Goal: Information Seeking & Learning: Learn about a topic

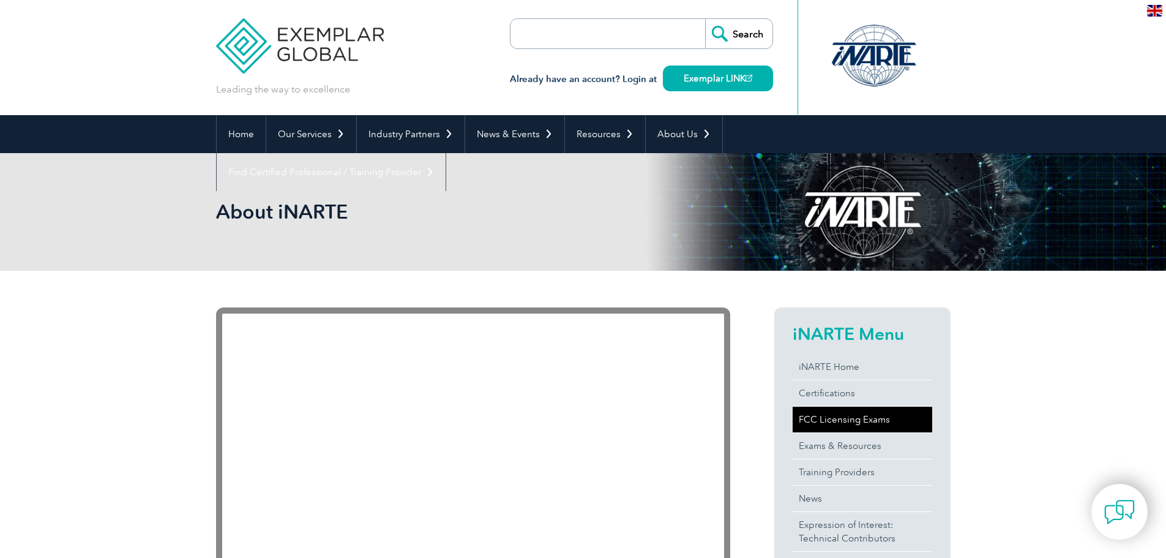
click at [878, 420] on link "FCC Licensing Exams" at bounding box center [863, 419] width 140 height 26
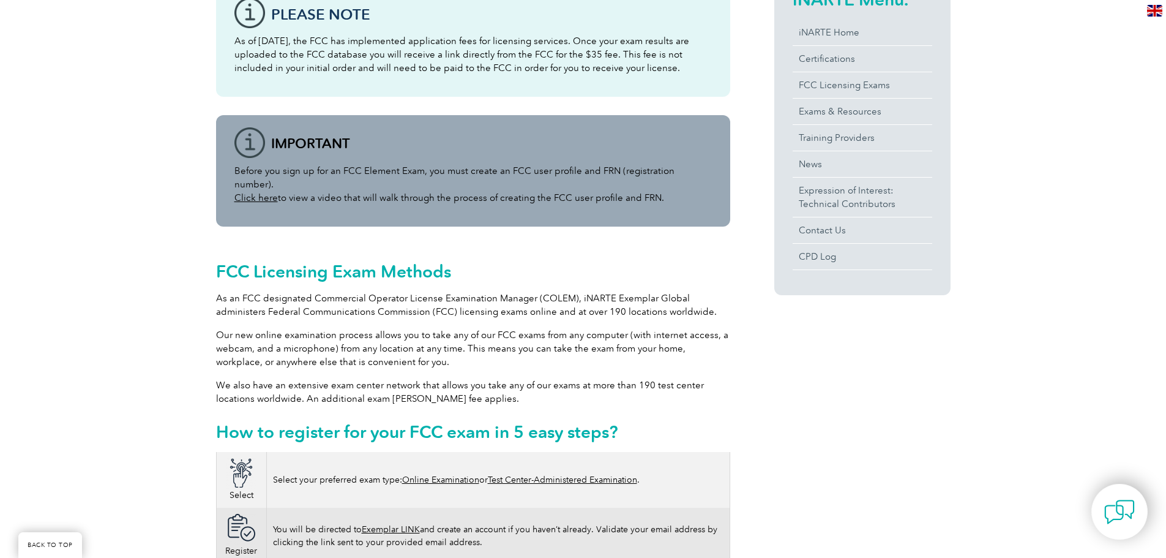
scroll to position [551, 0]
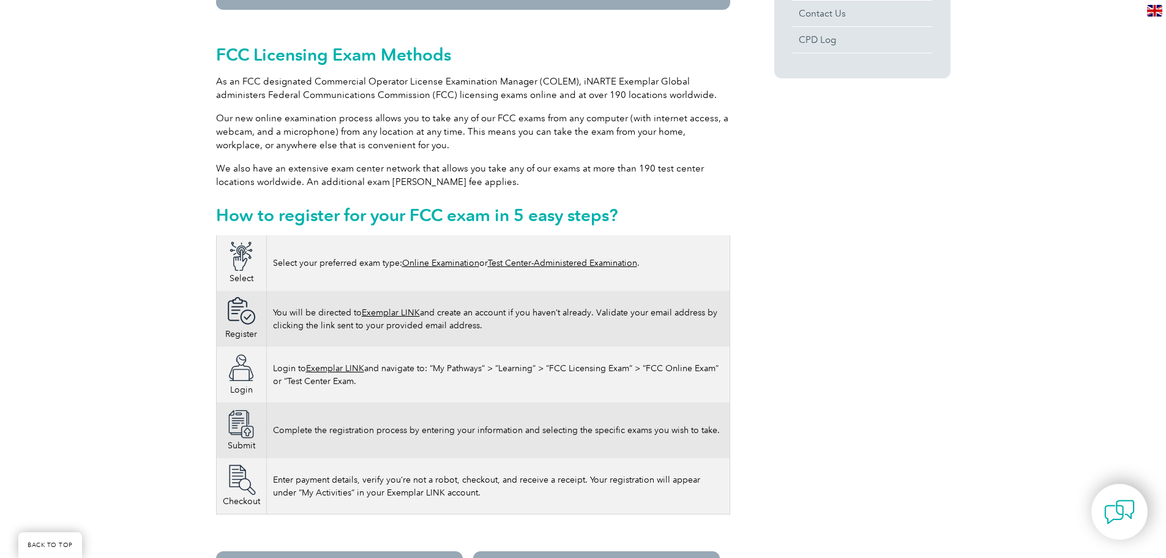
click at [458, 258] on link "Online Examination" at bounding box center [440, 263] width 77 height 10
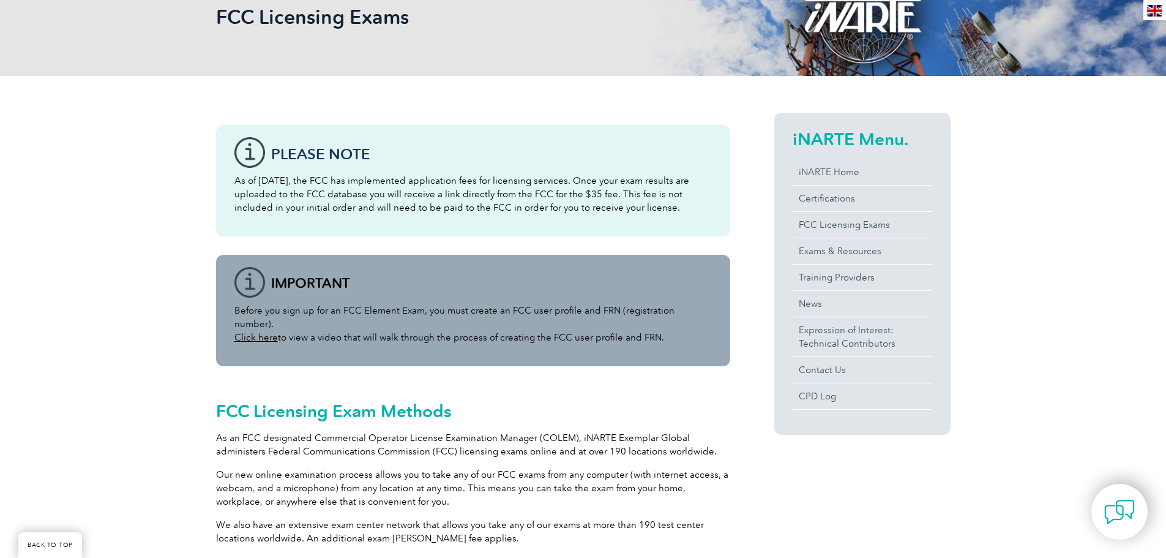
scroll to position [184, 0]
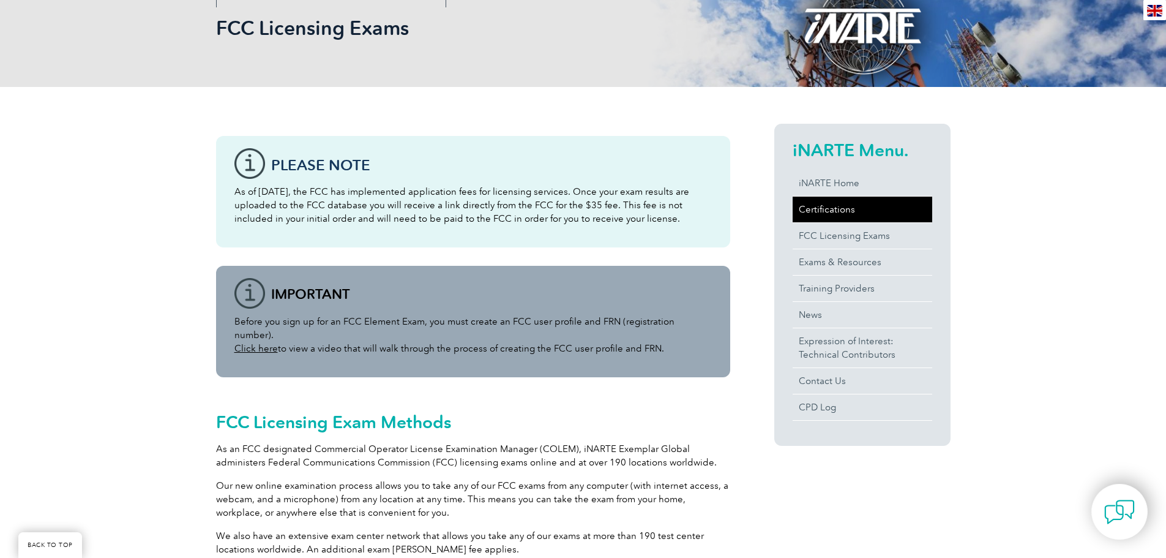
click at [826, 207] on link "Certifications" at bounding box center [863, 209] width 140 height 26
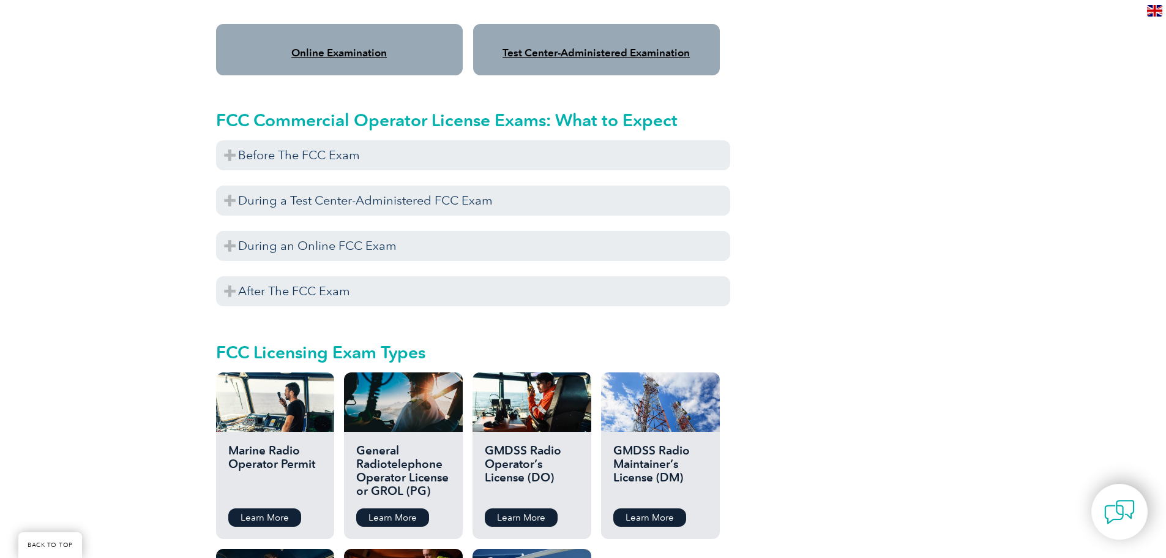
scroll to position [1346, 0]
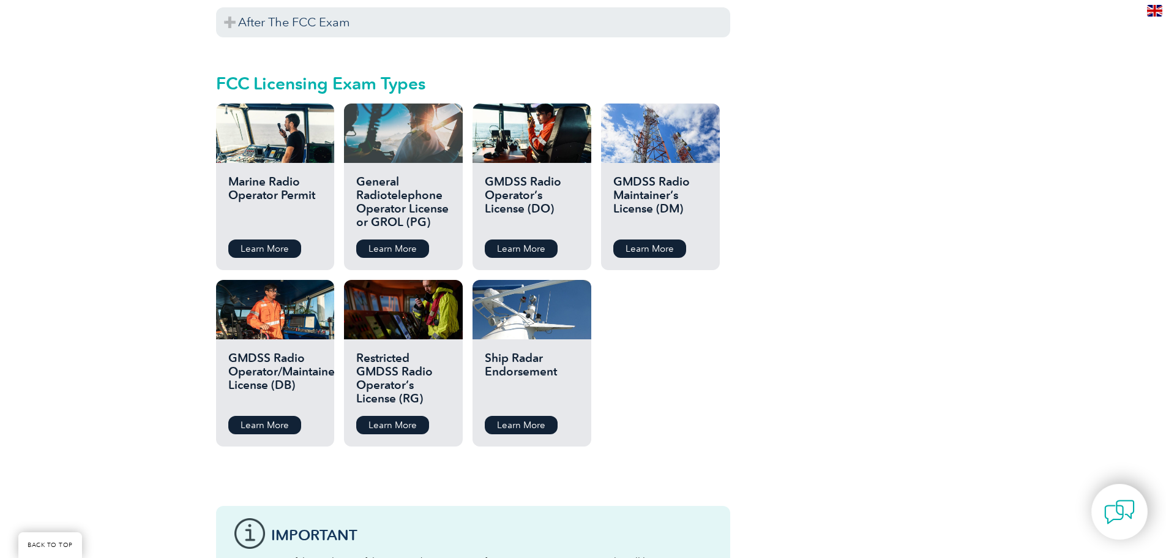
click at [419, 127] on div at bounding box center [403, 132] width 118 height 59
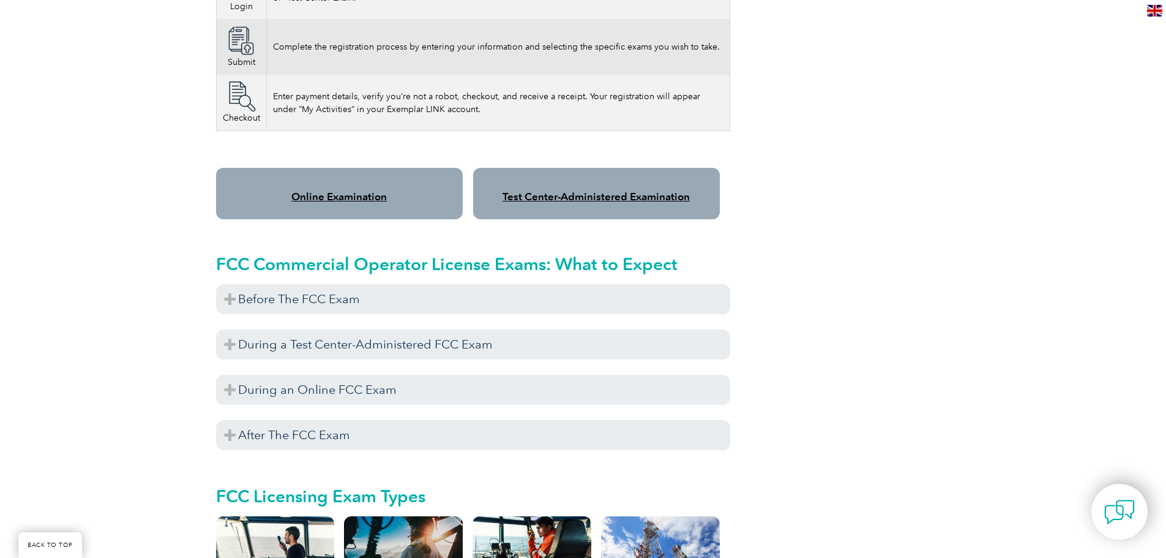
scroll to position [979, 0]
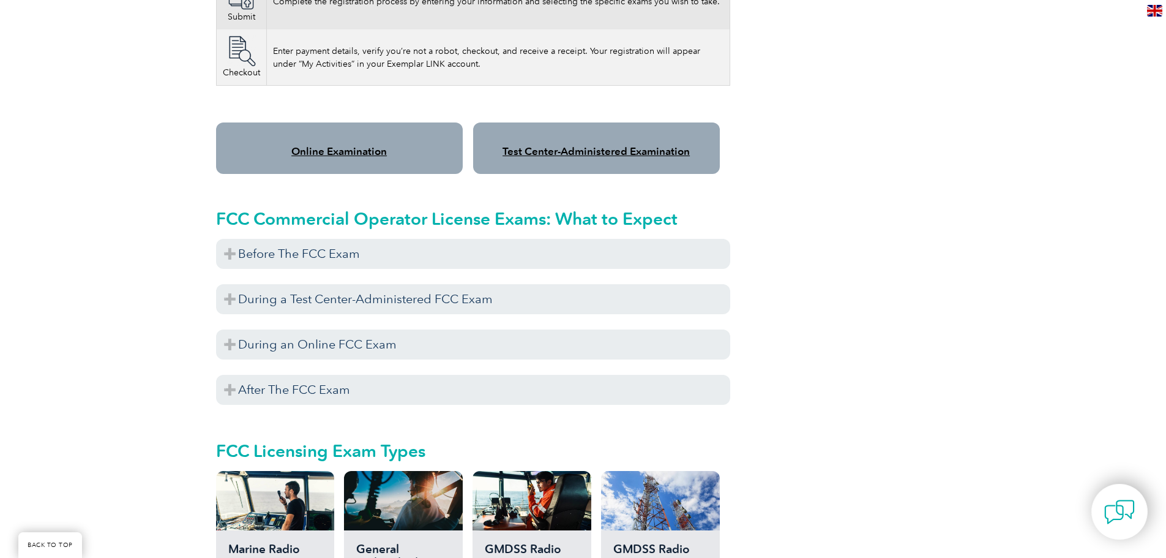
click at [373, 145] on link "Online Examination" at bounding box center [338, 151] width 95 height 12
